Goal: Transaction & Acquisition: Register for event/course

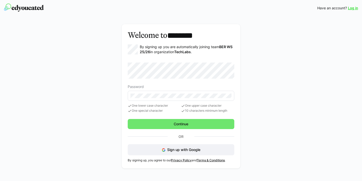
click at [162, 98] on eds-input at bounding box center [181, 96] width 107 height 10
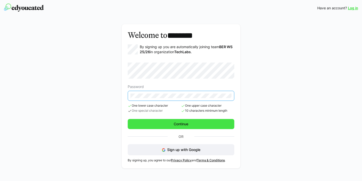
click at [179, 122] on form "Password One lower case character One special character One upper case characte…" at bounding box center [181, 95] width 107 height 66
click at [180, 123] on span "Continue" at bounding box center [181, 123] width 16 height 5
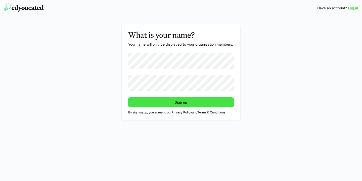
click at [156, 103] on span "Sign up" at bounding box center [181, 102] width 106 height 10
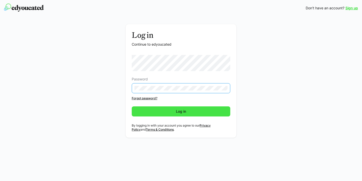
click at [176, 112] on span "Log in" at bounding box center [181, 111] width 12 height 5
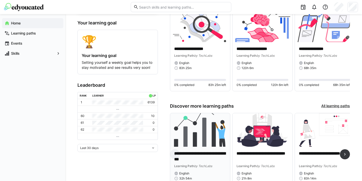
scroll to position [58, 0]
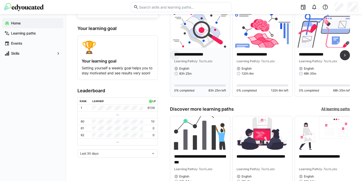
click at [181, 54] on p "**********" at bounding box center [200, 55] width 52 height 6
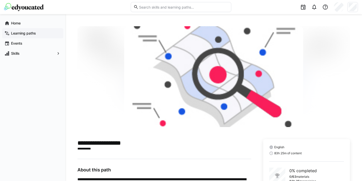
click at [44, 34] on span "Learning paths" at bounding box center [35, 33] width 51 height 5
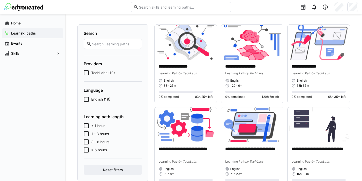
scroll to position [30, 0]
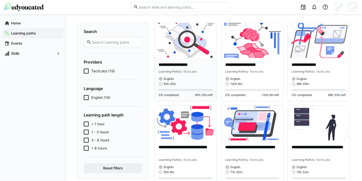
click at [173, 50] on img at bounding box center [186, 40] width 62 height 35
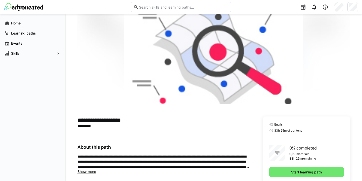
scroll to position [37, 0]
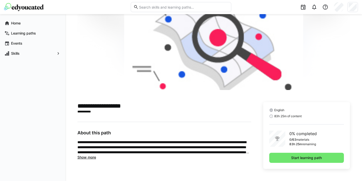
click at [95, 157] on span "Show more" at bounding box center [86, 157] width 19 height 4
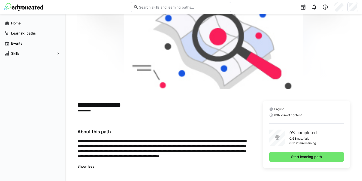
scroll to position [0, 0]
